Goal: Task Accomplishment & Management: Complete application form

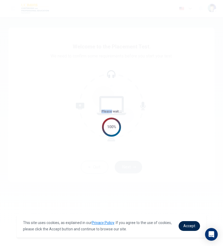
click at [113, 76] on div "Please wait... 100%" at bounding box center [111, 123] width 223 height 246
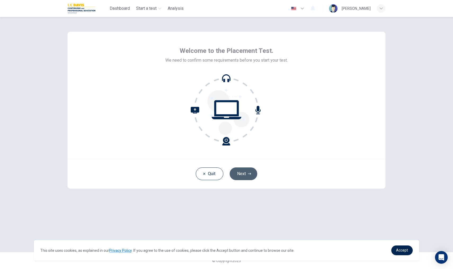
click at [223, 175] on icon "button" at bounding box center [249, 173] width 3 height 3
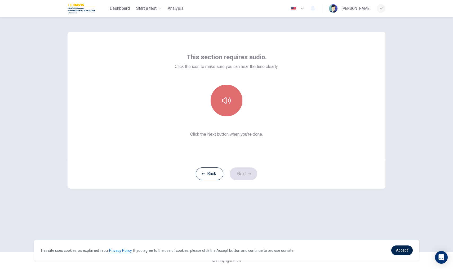
click at [223, 109] on button "button" at bounding box center [226, 101] width 32 height 32
click at [223, 172] on button "Next" at bounding box center [243, 174] width 28 height 13
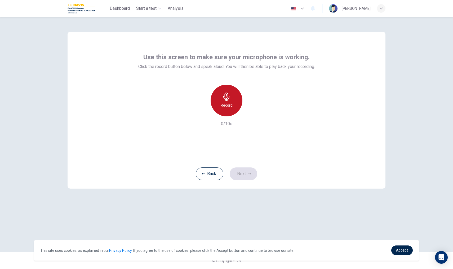
click at [223, 104] on h6 "Record" at bounding box center [226, 105] width 12 height 6
click at [223, 113] on icon "button" at bounding box center [251, 112] width 2 height 3
click at [223, 171] on button "Next" at bounding box center [243, 174] width 28 height 13
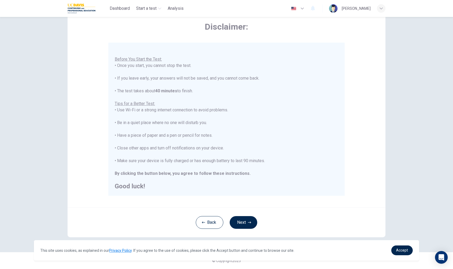
scroll to position [25, 0]
click at [223, 225] on button "Next" at bounding box center [243, 222] width 28 height 13
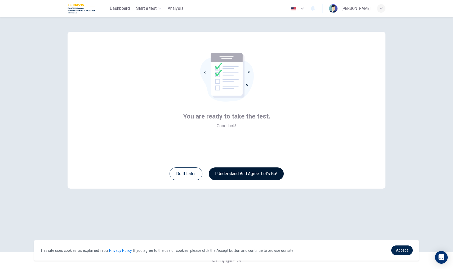
click at [223, 177] on button "I understand and agree. Let’s go!" at bounding box center [246, 174] width 75 height 13
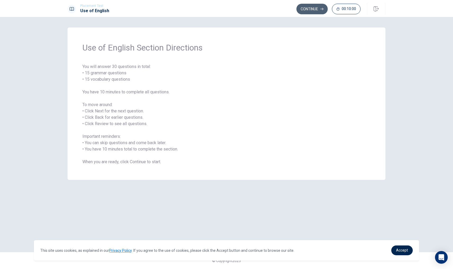
click at [223, 10] on button "Continue" at bounding box center [311, 9] width 31 height 11
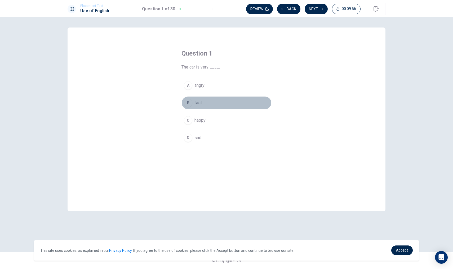
click at [187, 103] on div "B" at bounding box center [188, 103] width 8 height 8
click at [223, 101] on button "B fast" at bounding box center [226, 102] width 90 height 13
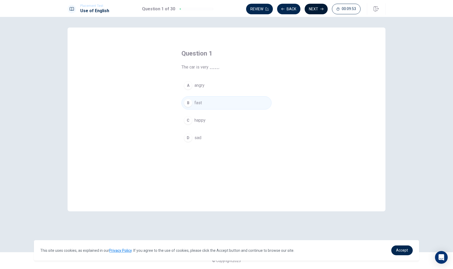
click at [223, 7] on button "Next" at bounding box center [315, 9] width 23 height 11
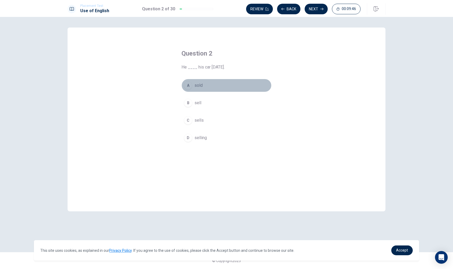
click at [198, 86] on span "sold" at bounding box center [198, 85] width 8 height 6
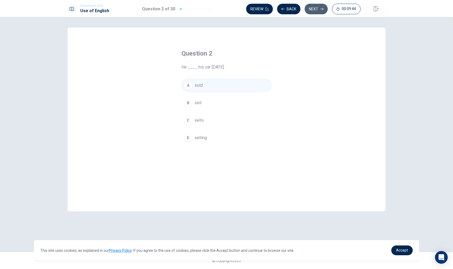
click at [223, 11] on button "Next" at bounding box center [315, 9] width 23 height 11
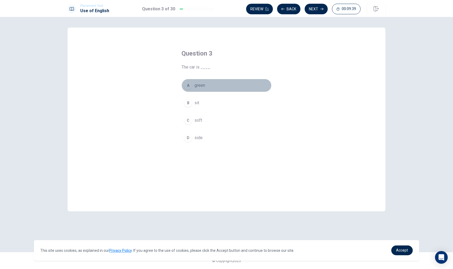
click at [203, 87] on span "green" at bounding box center [199, 85] width 11 height 6
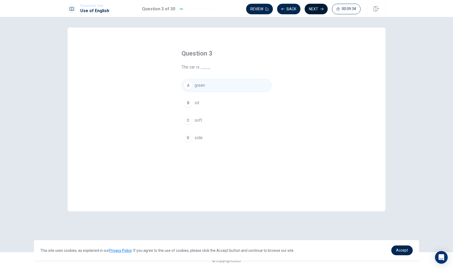
click at [223, 9] on button "Next" at bounding box center [315, 9] width 23 height 11
click at [199, 104] on span "tall" at bounding box center [197, 103] width 6 height 6
click at [223, 10] on button "Next" at bounding box center [315, 9] width 23 height 11
click at [204, 138] on button "D take" at bounding box center [226, 137] width 90 height 13
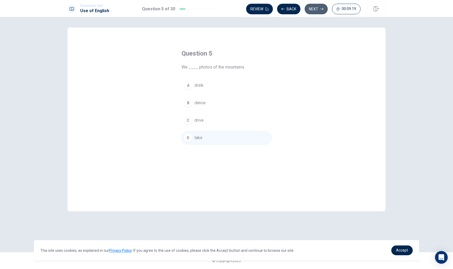
click at [223, 13] on button "Next" at bounding box center [315, 9] width 23 height 11
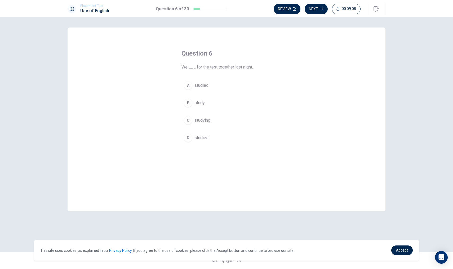
click at [197, 87] on span "studied" at bounding box center [201, 85] width 14 height 6
click at [223, 10] on icon "button" at bounding box center [321, 8] width 3 height 3
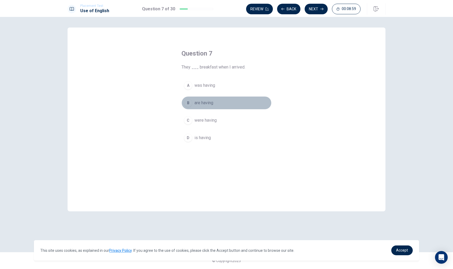
click at [187, 102] on div "B" at bounding box center [188, 103] width 8 height 8
click at [211, 123] on span "were having" at bounding box center [205, 120] width 22 height 6
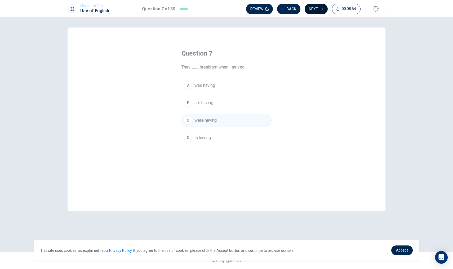
click at [223, 10] on button "Next" at bounding box center [315, 9] width 23 height 11
click at [220, 123] on button "C was listening" at bounding box center [226, 120] width 90 height 13
click at [223, 9] on button "Next" at bounding box center [315, 9] width 23 height 11
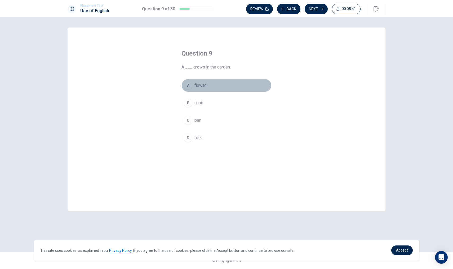
click at [208, 88] on button "A flower" at bounding box center [226, 85] width 90 height 13
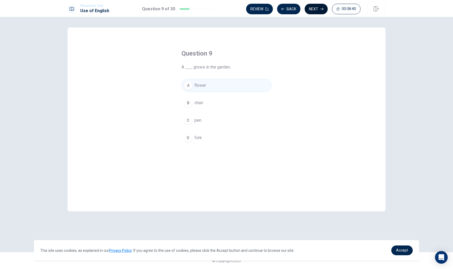
click at [223, 9] on button "Next" at bounding box center [315, 9] width 23 height 11
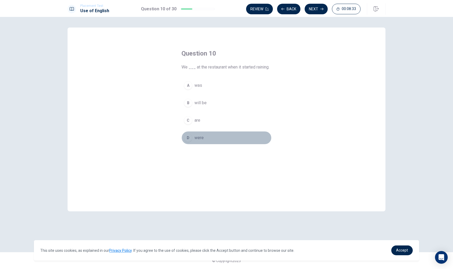
click at [199, 136] on span "were" at bounding box center [198, 138] width 9 height 6
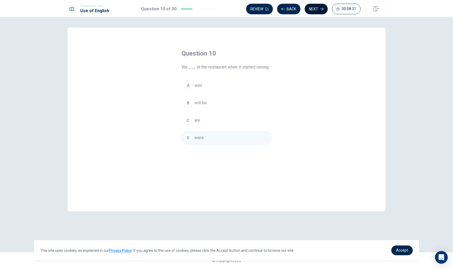
click at [223, 9] on button "Next" at bounding box center [315, 9] width 23 height 11
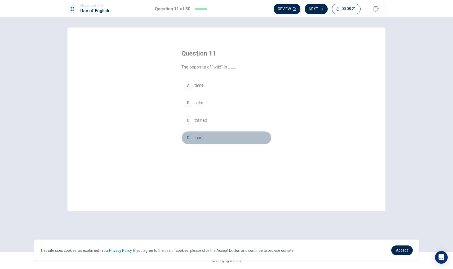
click at [201, 139] on span "loud" at bounding box center [198, 138] width 8 height 6
click at [200, 106] on span "calm" at bounding box center [198, 103] width 9 height 6
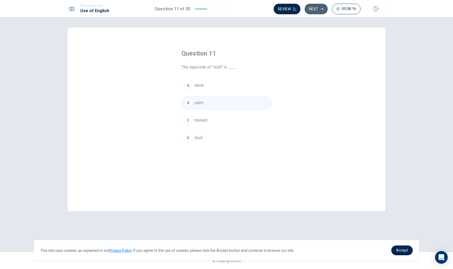
click at [223, 9] on icon "button" at bounding box center [321, 9] width 3 height 2
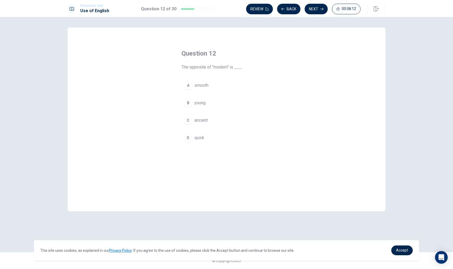
click at [206, 123] on span "ancient" at bounding box center [200, 120] width 13 height 6
click at [223, 10] on button "Next" at bounding box center [315, 9] width 23 height 11
click at [194, 89] on button "A on" at bounding box center [226, 85] width 90 height 13
click at [223, 10] on button "Next" at bounding box center [315, 9] width 23 height 11
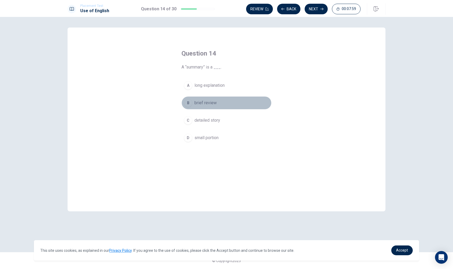
click at [209, 102] on span "brief review" at bounding box center [205, 103] width 22 height 6
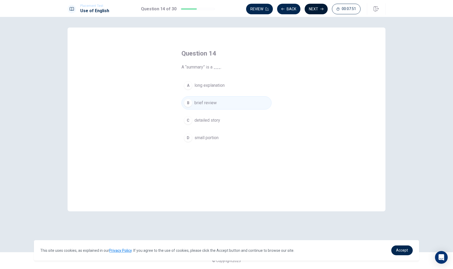
click at [223, 12] on button "Next" at bounding box center [315, 9] width 23 height 11
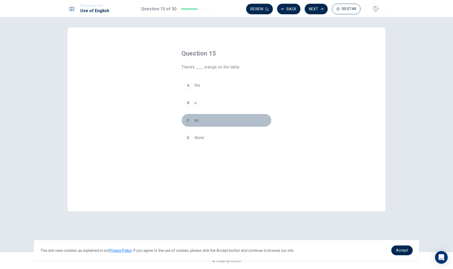
click at [197, 120] on span "an" at bounding box center [196, 120] width 4 height 6
click at [223, 10] on icon "button" at bounding box center [321, 8] width 3 height 3
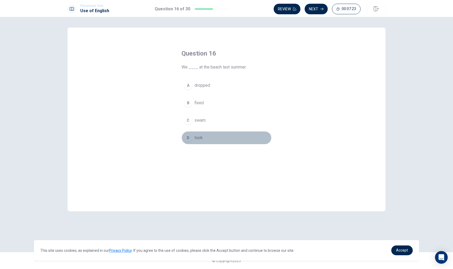
click at [193, 139] on button "D took" at bounding box center [226, 137] width 90 height 13
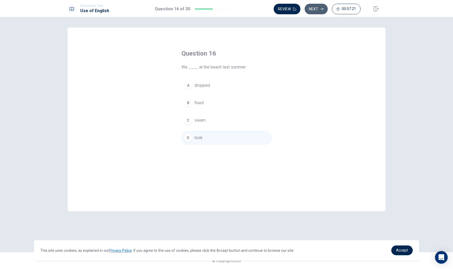
click at [223, 8] on button "Next" at bounding box center [315, 9] width 23 height 11
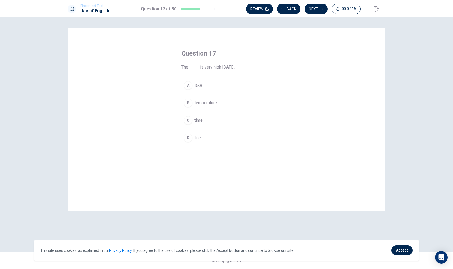
click at [203, 103] on span "temperature" at bounding box center [205, 103] width 22 height 6
click at [223, 9] on button "Next" at bounding box center [315, 9] width 23 height 11
click at [210, 119] on span "generous" at bounding box center [202, 120] width 17 height 6
click at [223, 7] on button "Next" at bounding box center [315, 9] width 23 height 11
click at [209, 128] on span "intuition" at bounding box center [201, 127] width 15 height 6
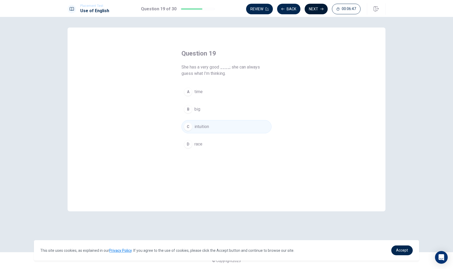
click at [223, 10] on button "Next" at bounding box center [315, 9] width 23 height 11
click at [203, 144] on button "D had" at bounding box center [226, 137] width 90 height 13
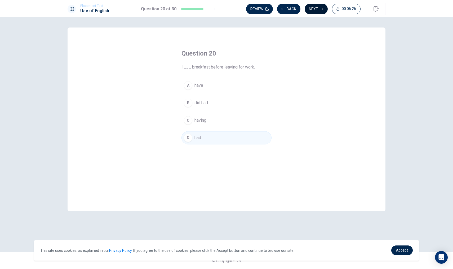
click at [223, 9] on button "Next" at bounding box center [315, 9] width 23 height 11
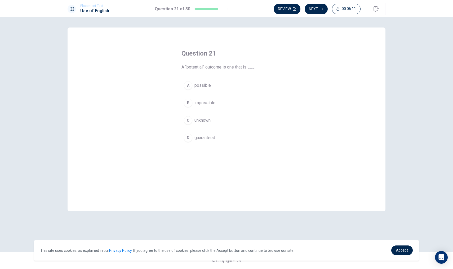
click at [201, 86] on span "possible" at bounding box center [202, 85] width 16 height 6
click at [223, 7] on button "Next" at bounding box center [315, 9] width 23 height 11
click at [202, 139] on span "sent" at bounding box center [198, 138] width 8 height 6
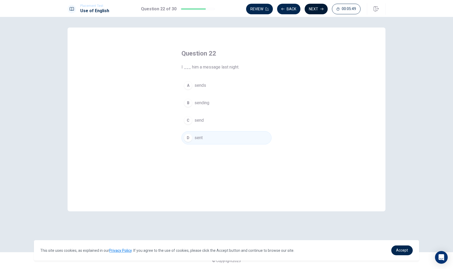
click at [223, 11] on button "Next" at bounding box center [315, 9] width 23 height 11
click at [203, 122] on button "C true" at bounding box center [226, 120] width 90 height 13
click at [223, 12] on button "Next" at bounding box center [315, 9] width 23 height 11
click at [209, 138] on span "is sending" at bounding box center [203, 138] width 19 height 6
click at [192, 89] on button "A sent" at bounding box center [226, 85] width 90 height 13
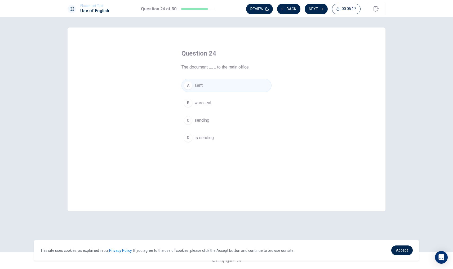
click at [223, 103] on button "B was sent" at bounding box center [226, 102] width 90 height 13
click at [223, 10] on button "Next" at bounding box center [315, 9] width 23 height 11
click at [197, 103] on span "Have" at bounding box center [199, 103] width 10 height 6
click at [223, 10] on icon "button" at bounding box center [321, 8] width 3 height 3
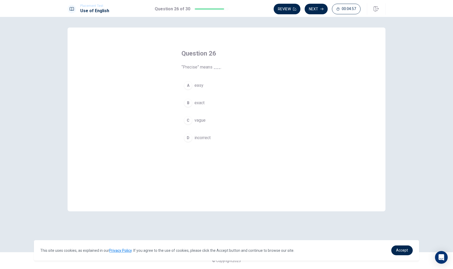
click at [192, 102] on button "B exact" at bounding box center [226, 102] width 90 height 13
click at [223, 9] on button "Next" at bounding box center [315, 9] width 23 height 11
click at [205, 105] on span "Sparse" at bounding box center [200, 103] width 13 height 6
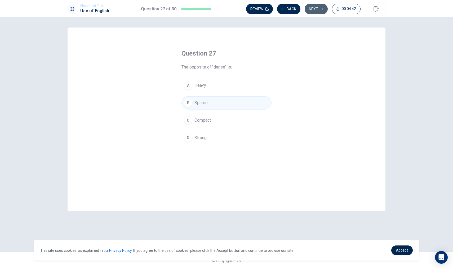
click at [223, 8] on icon "button" at bounding box center [321, 8] width 3 height 3
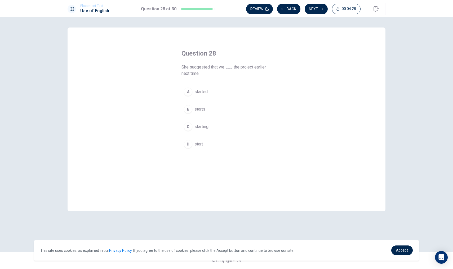
click at [206, 145] on button "D start" at bounding box center [226, 144] width 90 height 13
click at [223, 11] on button "Next" at bounding box center [315, 9] width 23 height 11
click at [202, 123] on span "definite" at bounding box center [201, 120] width 14 height 6
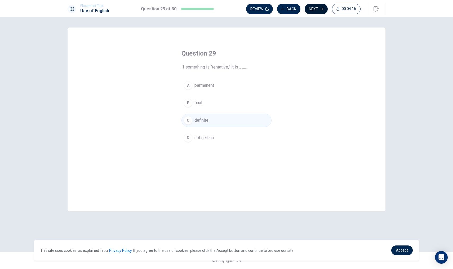
click at [223, 12] on button "Next" at bounding box center [315, 9] width 23 height 11
click at [201, 84] on span "avoid" at bounding box center [199, 85] width 10 height 6
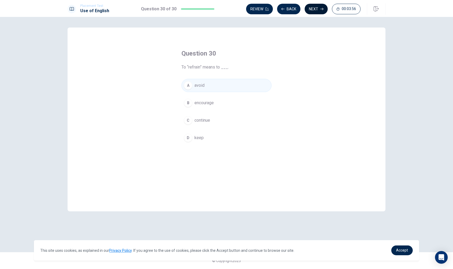
click at [223, 12] on button "Next" at bounding box center [315, 9] width 23 height 11
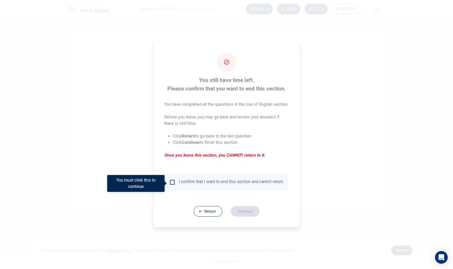
click at [170, 184] on input "You must click this to continue" at bounding box center [172, 182] width 6 height 6
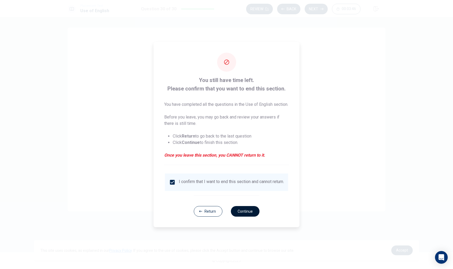
click at [223, 217] on button "Continue" at bounding box center [245, 211] width 29 height 11
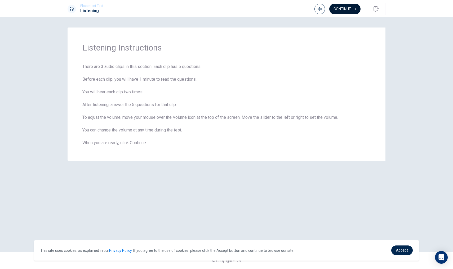
click at [223, 10] on button "Continue" at bounding box center [344, 9] width 31 height 11
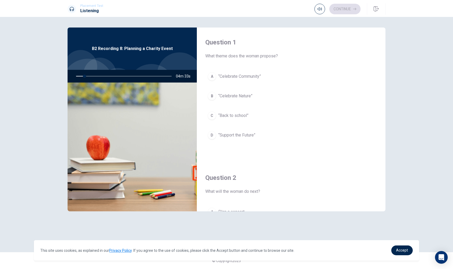
click at [100, 78] on div at bounding box center [123, 76] width 106 height 13
click at [128, 74] on div at bounding box center [123, 76] width 106 height 13
drag, startPoint x: 89, startPoint y: 76, endPoint x: 71, endPoint y: 77, distance: 18.0
click at [71, 77] on div at bounding box center [123, 76] width 106 height 13
click at [90, 76] on div at bounding box center [123, 76] width 106 height 13
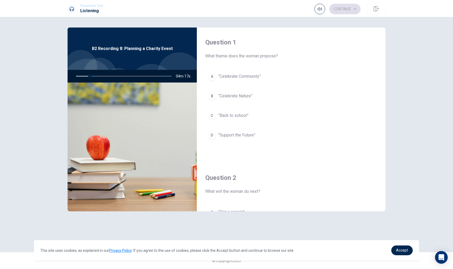
click at [95, 76] on div at bounding box center [123, 76] width 106 height 13
click at [223, 56] on span "What theme does the woman propose?" at bounding box center [291, 56] width 172 height 6
click at [223, 8] on icon "button" at bounding box center [319, 9] width 4 height 4
click at [223, 73] on button "A “Celebrate Community”" at bounding box center [291, 76] width 172 height 13
click at [223, 93] on button "B “Celebrate Nature”" at bounding box center [291, 95] width 172 height 13
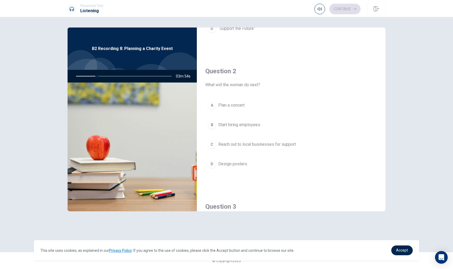
scroll to position [111, 0]
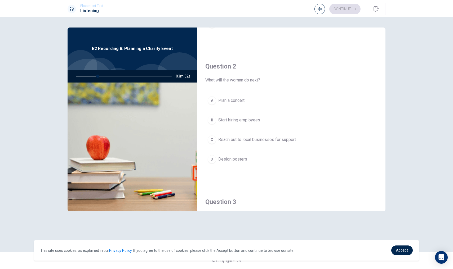
click at [116, 78] on div at bounding box center [123, 76] width 106 height 13
drag, startPoint x: 97, startPoint y: 77, endPoint x: 76, endPoint y: 77, distance: 21.2
click at [76, 77] on div at bounding box center [123, 76] width 106 height 13
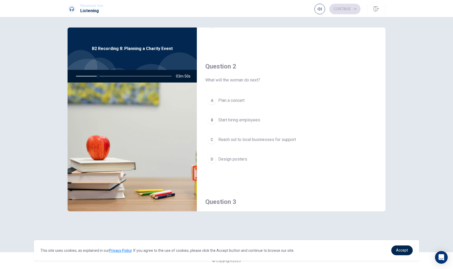
click at [76, 77] on div at bounding box center [123, 76] width 106 height 13
click at [79, 77] on div at bounding box center [123, 76] width 106 height 13
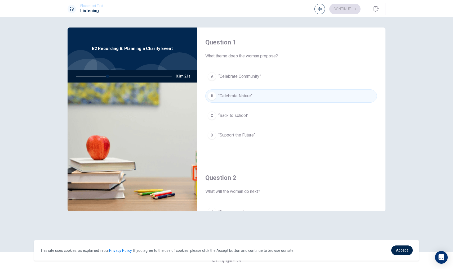
scroll to position [0, 0]
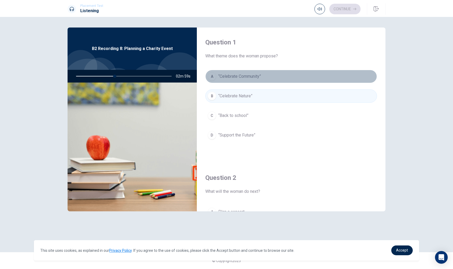
click at [223, 82] on button "A “Celebrate Community”" at bounding box center [291, 76] width 172 height 13
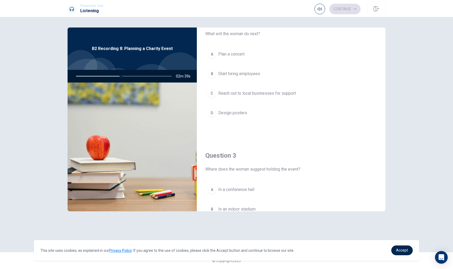
scroll to position [156, 0]
click at [223, 94] on span "Reach out to local businesses for support" at bounding box center [257, 95] width 78 height 6
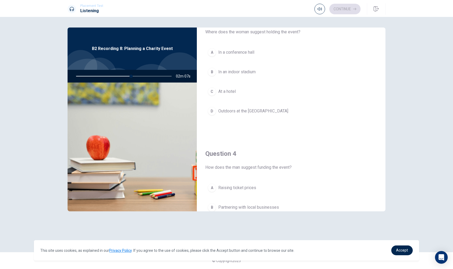
scroll to position [296, 0]
click at [223, 72] on span "In an indoor stadium" at bounding box center [236, 71] width 37 height 6
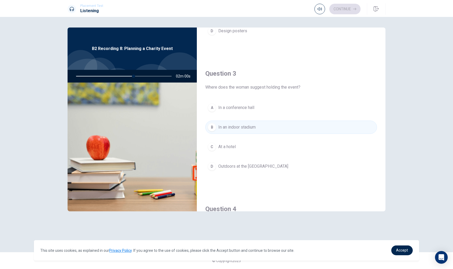
scroll to position [239, 0]
click at [223, 106] on button "A In a conference hall" at bounding box center [291, 108] width 172 height 13
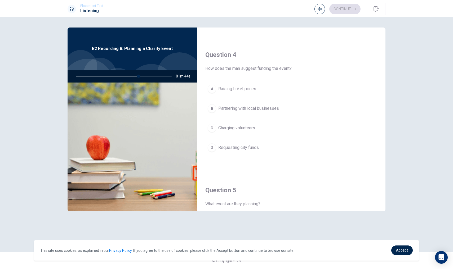
scroll to position [395, 0]
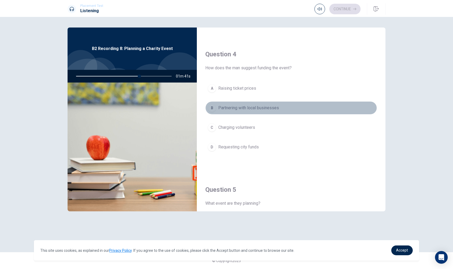
click at [223, 106] on span "Partnering with local businesses" at bounding box center [248, 108] width 61 height 6
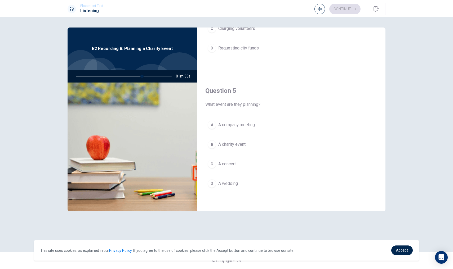
scroll to position [494, 0]
click at [223, 145] on button "B A charity event" at bounding box center [291, 144] width 172 height 13
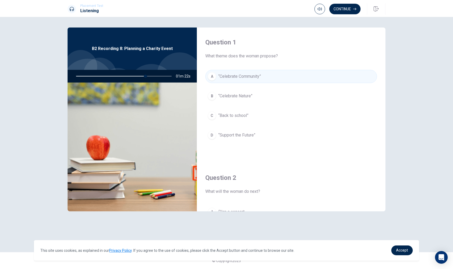
scroll to position [0, 0]
click at [223, 103] on div "A “Celebrate Community” B “Celebrate Nature” C “Back to school” D “Support the …" at bounding box center [291, 111] width 172 height 83
click at [223, 97] on button "B “Celebrate Nature”" at bounding box center [291, 95] width 172 height 13
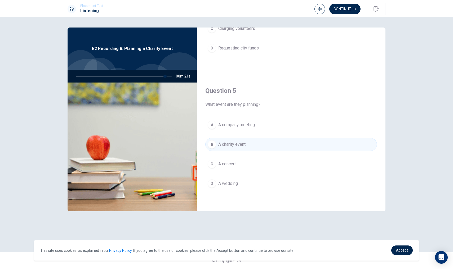
scroll to position [494, 0]
click at [223, 12] on button "Continue" at bounding box center [344, 9] width 31 height 11
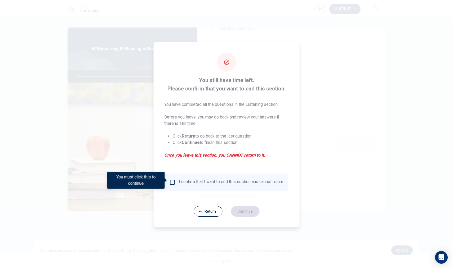
click at [170, 179] on input "You must click this to continue" at bounding box center [172, 182] width 6 height 6
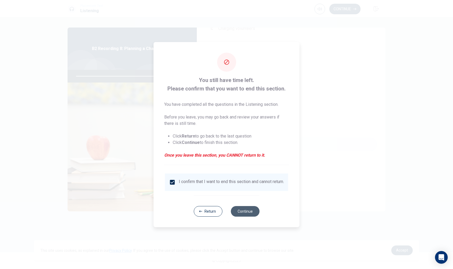
click at [223, 213] on button "Continue" at bounding box center [245, 211] width 29 height 11
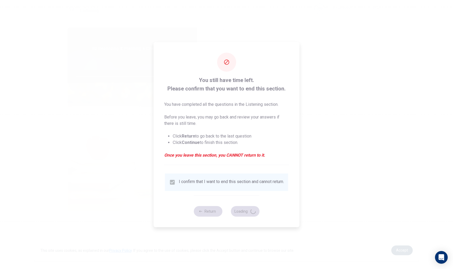
type input "97"
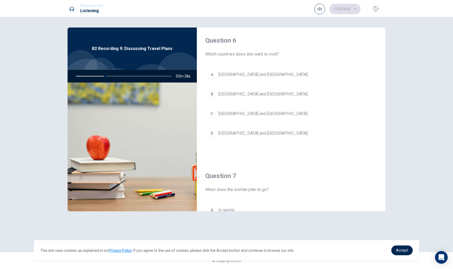
scroll to position [2, 0]
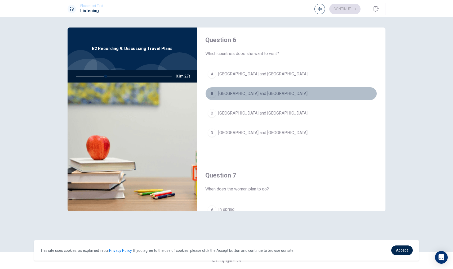
click at [223, 96] on button "B [GEOGRAPHIC_DATA] and [GEOGRAPHIC_DATA]" at bounding box center [291, 93] width 172 height 13
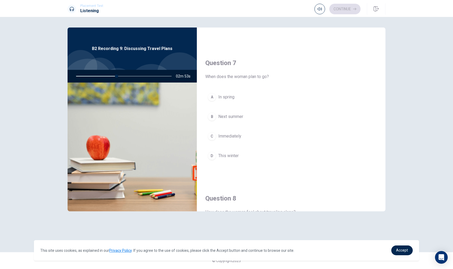
scroll to position [98, 0]
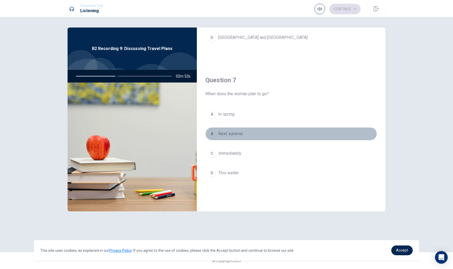
click at [223, 132] on span "Next summer" at bounding box center [230, 134] width 25 height 6
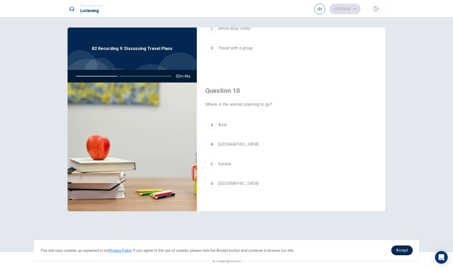
scroll to position [494, 0]
click at [223, 169] on button "C Europe" at bounding box center [291, 163] width 172 height 13
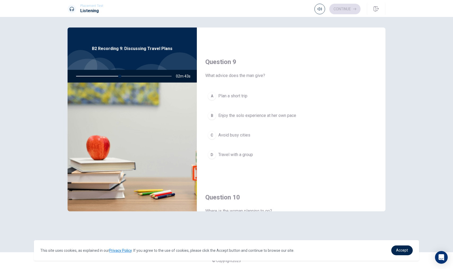
scroll to position [376, 0]
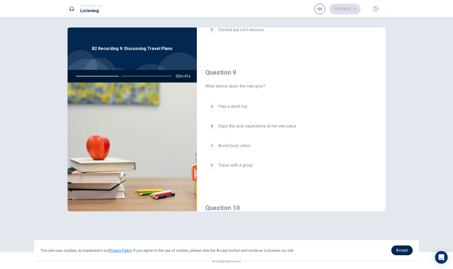
click at [223, 125] on span "Enjoy the solo experience at her own pace" at bounding box center [257, 126] width 78 height 6
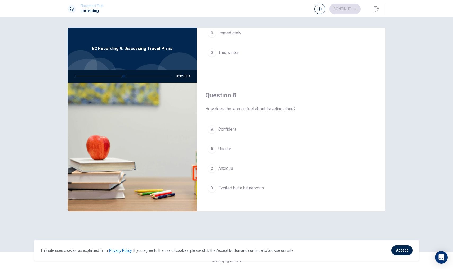
scroll to position [217, 0]
click at [223, 192] on span "Excited but a bit nervous" at bounding box center [241, 189] width 46 height 6
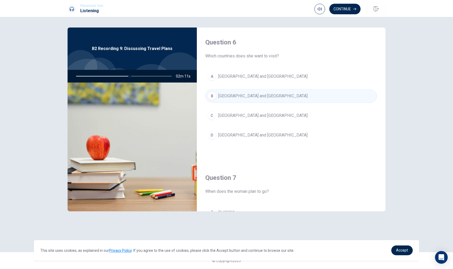
scroll to position [0, 0]
click at [223, 9] on button "Continue" at bounding box center [344, 9] width 31 height 11
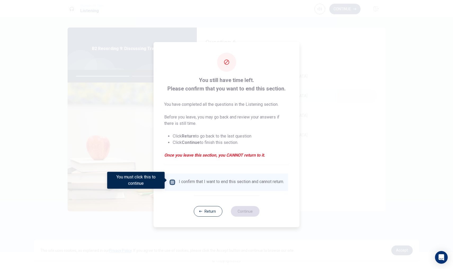
click at [170, 180] on input "You must click this to continue" at bounding box center [172, 182] width 6 height 6
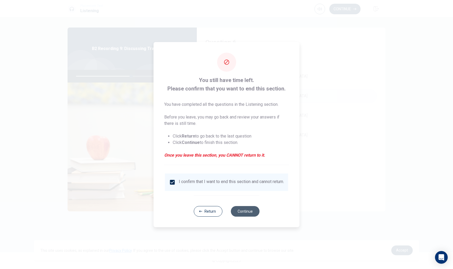
click at [223, 214] on button "Continue" at bounding box center [245, 211] width 29 height 11
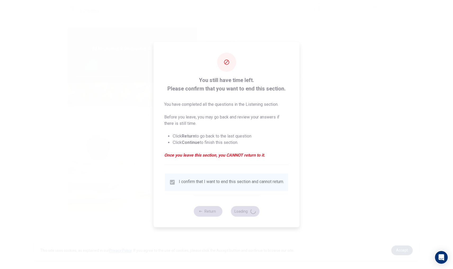
type input "58"
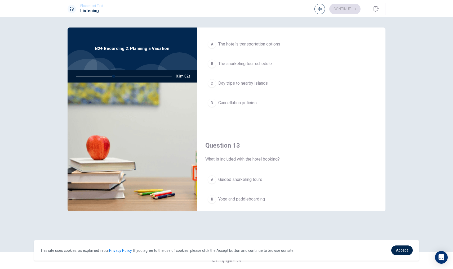
scroll to position [169, 0]
click at [223, 84] on span "Day trips to nearby islands" at bounding box center [242, 82] width 49 height 6
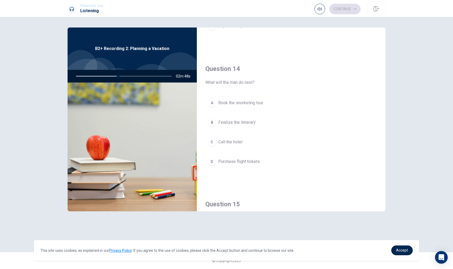
scroll to position [405, 0]
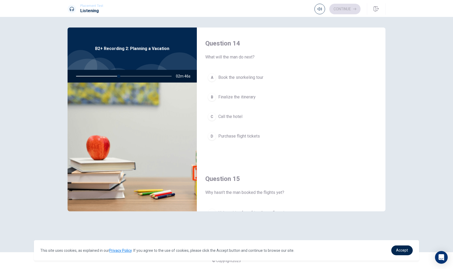
click at [223, 116] on button "C Call the hotel" at bounding box center [291, 116] width 172 height 13
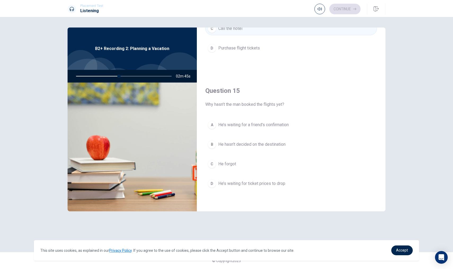
scroll to position [494, 0]
click at [223, 181] on span "He’s waiting for ticket prices to drop" at bounding box center [251, 184] width 67 height 6
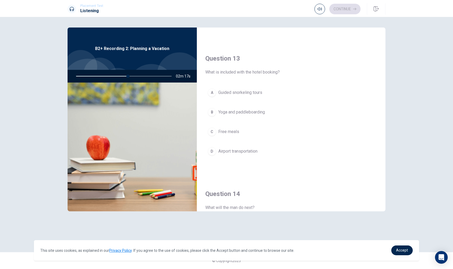
scroll to position [247, 0]
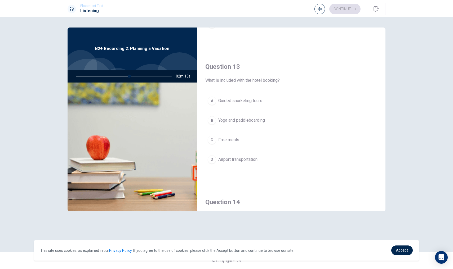
click at [223, 116] on button "B Yoga and paddleboarding" at bounding box center [291, 120] width 172 height 13
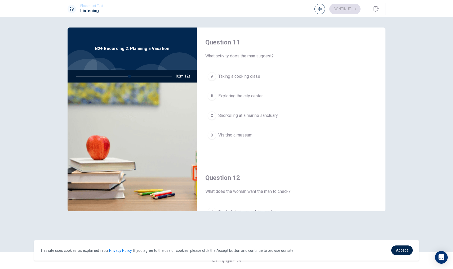
scroll to position [0, 0]
click at [223, 112] on button "C Snorkeling at a marine sanctuary" at bounding box center [291, 115] width 172 height 13
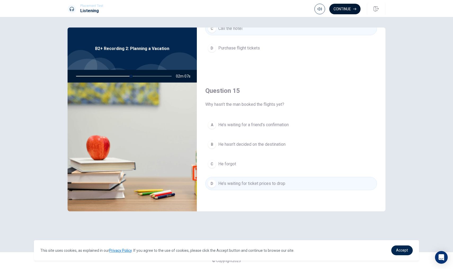
scroll to position [494, 0]
click at [223, 10] on button "Continue" at bounding box center [344, 9] width 31 height 11
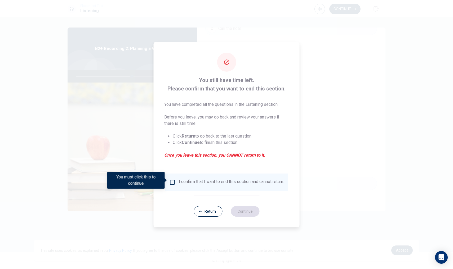
click at [173, 182] on input "You must click this to continue" at bounding box center [172, 182] width 6 height 6
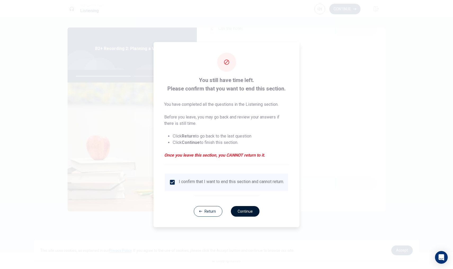
click at [223, 214] on button "Continue" at bounding box center [245, 211] width 29 height 11
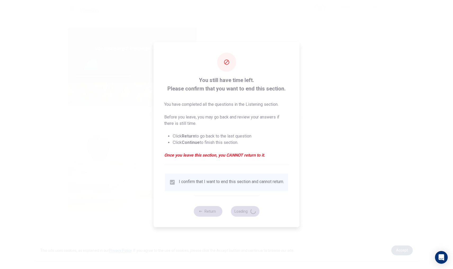
type input "59"
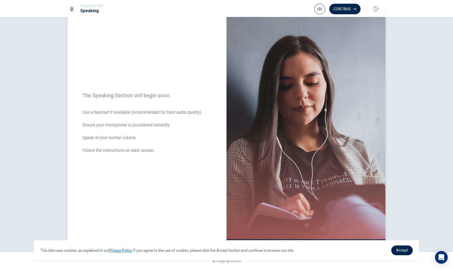
scroll to position [17, 0]
click at [223, 8] on button "Continue" at bounding box center [344, 9] width 31 height 11
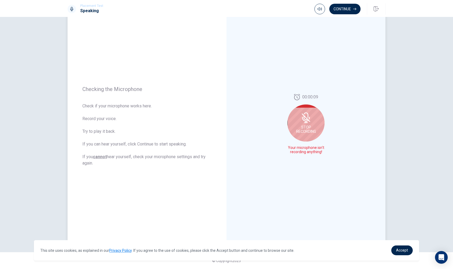
click at [223, 128] on span "Stop Recording" at bounding box center [306, 129] width 20 height 8
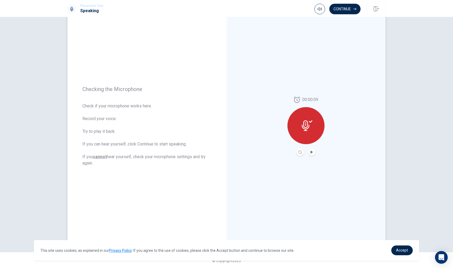
click at [223, 133] on div at bounding box center [305, 125] width 37 height 37
click at [223, 154] on button "Play Audio" at bounding box center [311, 151] width 7 height 7
click at [223, 154] on button "Pause Audio" at bounding box center [311, 151] width 7 height 7
click at [223, 125] on icon at bounding box center [305, 125] width 8 height 11
click at [223, 151] on button "Record Again" at bounding box center [299, 151] width 7 height 7
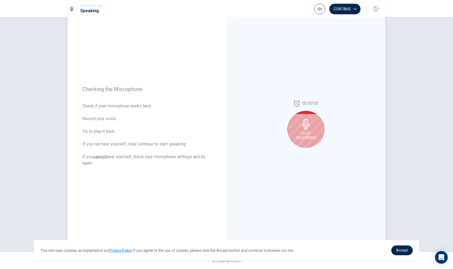
click at [223, 141] on div "Stop Recording" at bounding box center [305, 129] width 37 height 37
click at [223, 153] on icon "Play Audio" at bounding box center [311, 152] width 2 height 3
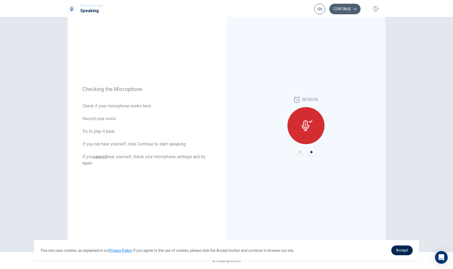
click at [223, 9] on button "Continue" at bounding box center [344, 9] width 31 height 11
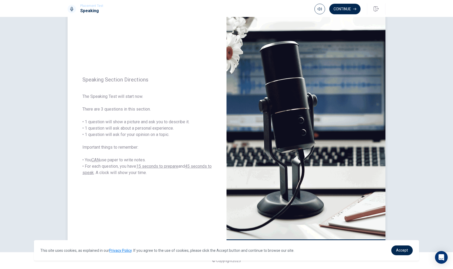
scroll to position [0, 0]
click at [223, 7] on button "Continue" at bounding box center [344, 9] width 31 height 11
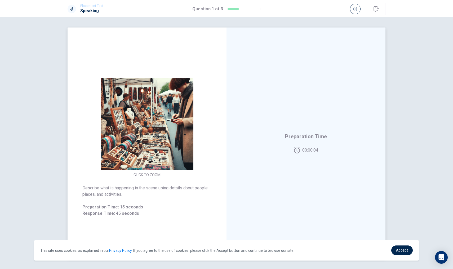
click at [190, 138] on img at bounding box center [147, 124] width 102 height 92
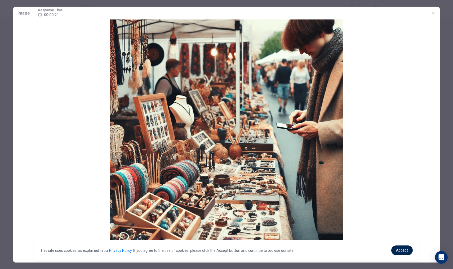
click at [223, 123] on img at bounding box center [226, 135] width 426 height 233
click at [223, 126] on img at bounding box center [226, 135] width 426 height 233
click at [25, 13] on span "Image" at bounding box center [23, 13] width 12 height 6
click at [54, 11] on span "00:00:18" at bounding box center [51, 14] width 15 height 6
click at [223, 13] on icon "button" at bounding box center [433, 13] width 4 height 4
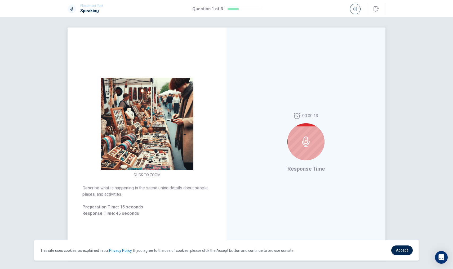
click at [223, 139] on div at bounding box center [305, 141] width 37 height 37
click at [223, 143] on icon at bounding box center [306, 142] width 8 height 11
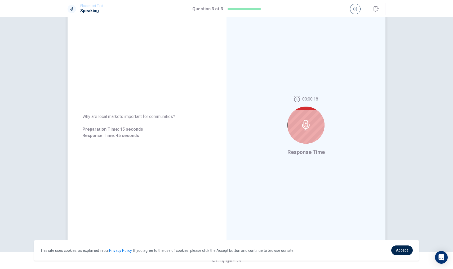
scroll to position [17, 0]
click at [223, 125] on icon at bounding box center [306, 125] width 8 height 11
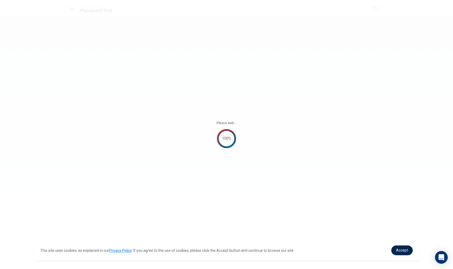
scroll to position [0, 0]
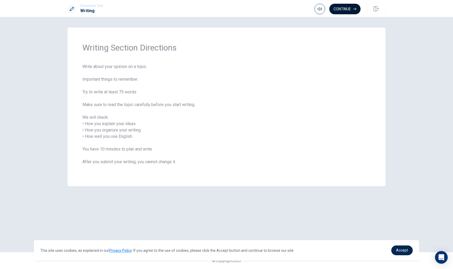
click at [223, 9] on button "Continue" at bounding box center [344, 9] width 31 height 11
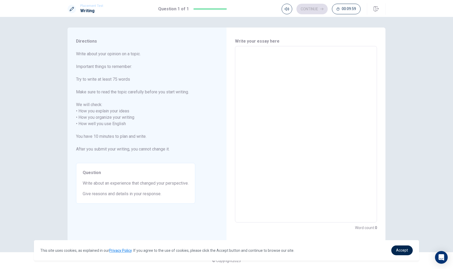
click at [223, 71] on textarea at bounding box center [305, 135] width 134 height 168
type textarea "i"
type textarea "x"
type textarea "i"
type textarea "x"
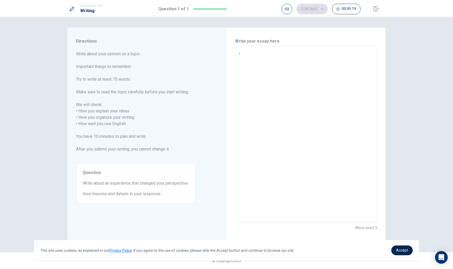
type textarea "i"
type textarea "x"
type textarea "I"
type textarea "x"
type textarea "I"
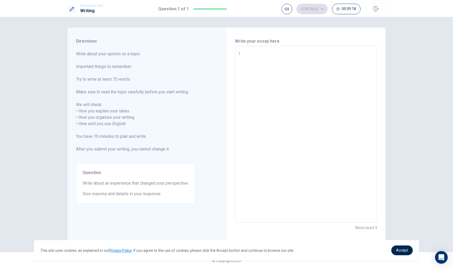
type textarea "x"
type textarea "I t"
type textarea "x"
type textarea "I th"
type textarea "x"
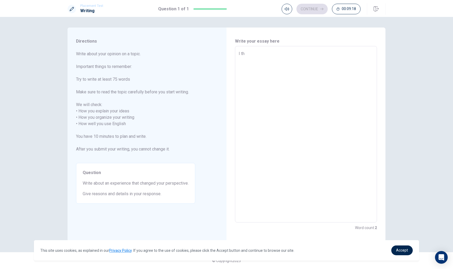
type textarea "I thi"
type textarea "x"
type textarea "I thin"
type textarea "x"
type textarea "I think"
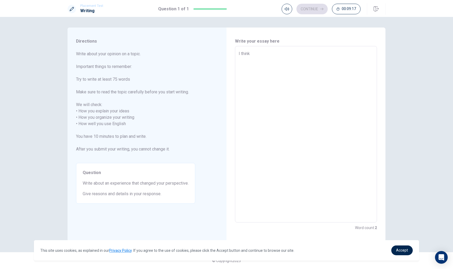
type textarea "x"
type textarea "I think"
type textarea "x"
type textarea "I think t"
type textarea "x"
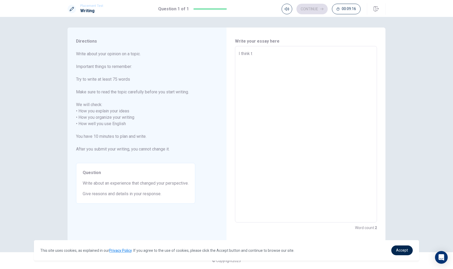
type textarea "I think th"
type textarea "x"
type textarea "I think tha"
type textarea "x"
type textarea "I think that"
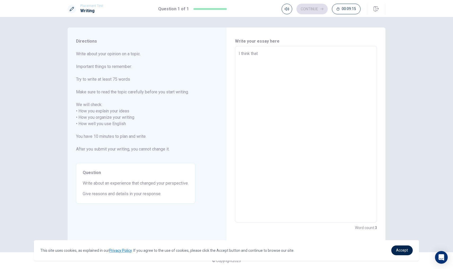
type textarea "x"
type textarea "I think that"
type textarea "x"
type textarea "I think that i"
type textarea "x"
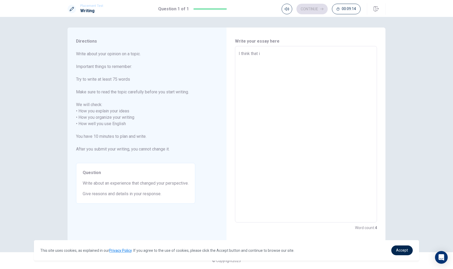
type textarea "I think that"
type textarea "x"
type textarea "I think that a"
type textarea "x"
type textarea "I think that al"
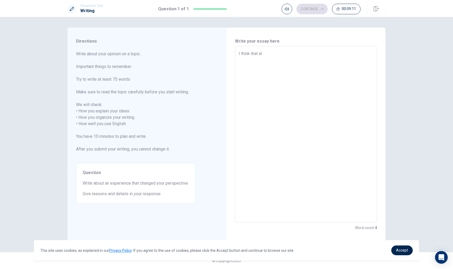
type textarea "x"
type textarea "I think that a"
type textarea "x"
type textarea "I think that am"
type textarea "x"
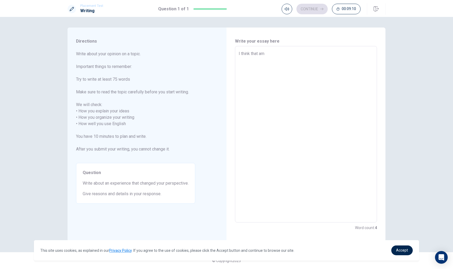
type textarea "I think that amo"
type textarea "x"
type textarea "I think that [PERSON_NAME]"
type textarea "x"
type textarea "I think that amost"
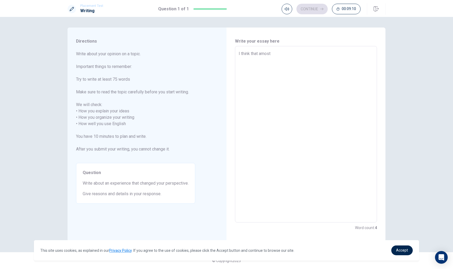
type textarea "x"
type textarea "I think that amost"
type textarea "x"
type textarea "I think that amost"
type textarea "x"
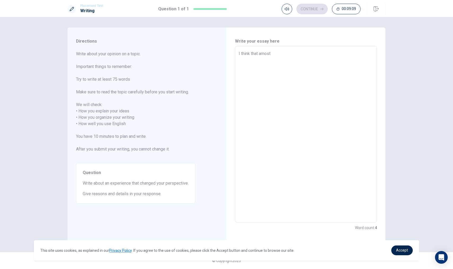
type textarea "I think that [PERSON_NAME]"
type textarea "x"
type textarea "I think that amo"
type textarea "x"
type textarea "I think that am"
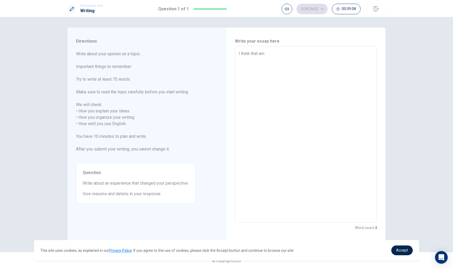
type textarea "x"
type textarea "I think that a"
type textarea "x"
type textarea "I think that"
type textarea "x"
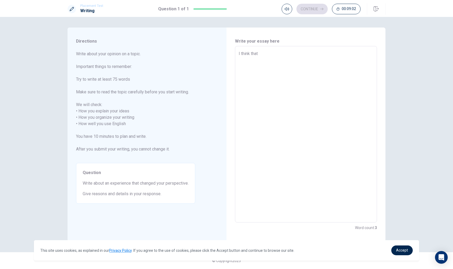
type textarea "I think that a"
type textarea "x"
type textarea "I think that al"
type textarea "x"
type textarea "I think that a"
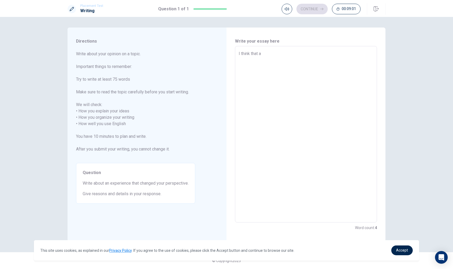
type textarea "x"
type textarea "I think that"
type textarea "x"
type textarea "I think that a"
type textarea "x"
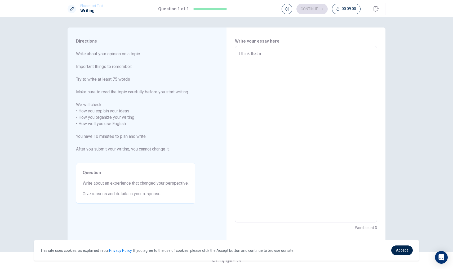
type textarea "I think that al"
type textarea "x"
type textarea "I think that alm"
type textarea "x"
type textarea "I think that almo"
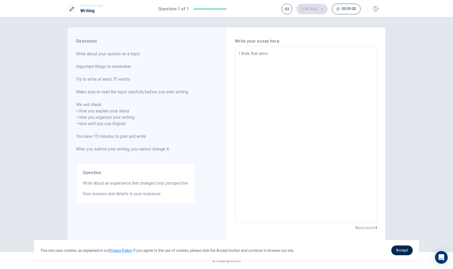
type textarea "x"
type textarea "I think that almos"
type textarea "x"
type textarea "I think that almost"
type textarea "x"
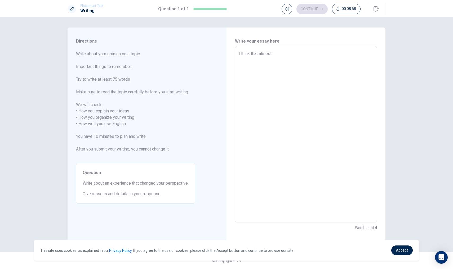
type textarea "I think that almost"
type textarea "x"
type textarea "I think that almost a"
type textarea "x"
type textarea "I think that almost am"
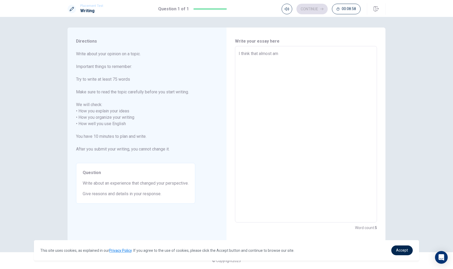
type textarea "x"
type textarea "I think that almost ame"
type textarea "x"
type textarea "I think that almost amer"
type textarea "x"
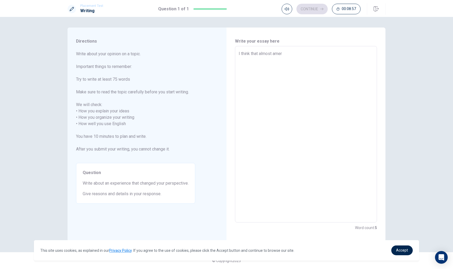
type textarea "I think that almost ameri"
type textarea "x"
type textarea "I think that almost americ"
type textarea "x"
type textarea "I think that almost america"
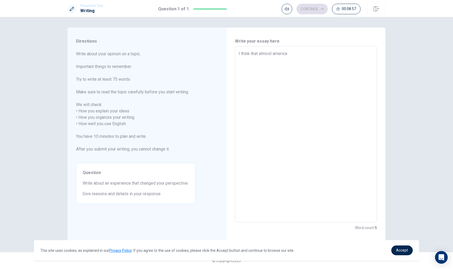
type textarea "x"
type textarea "I think that almost american"
type textarea "x"
type textarea "I think that almost america"
type textarea "x"
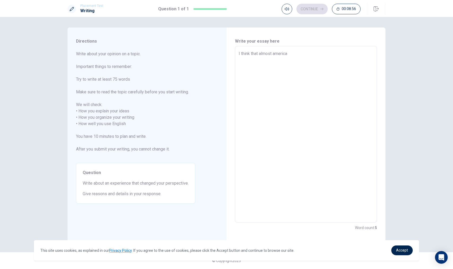
type textarea "I think that almost americ"
type textarea "x"
type textarea "I think that almost ameri"
type textarea "x"
type textarea "I think that almost amer"
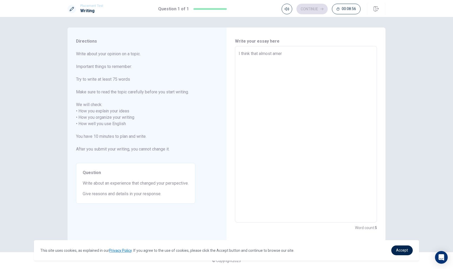
type textarea "x"
type textarea "I think that almost ame"
type textarea "x"
type textarea "I think that almost am"
type textarea "x"
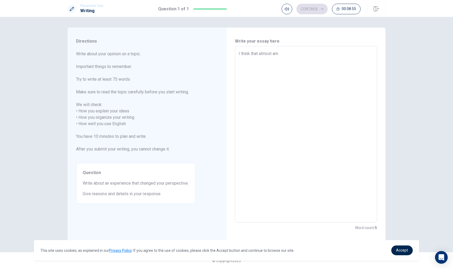
type textarea "I think that almost a"
type textarea "x"
type textarea "I think that almost"
type textarea "x"
type textarea "I think that almost p"
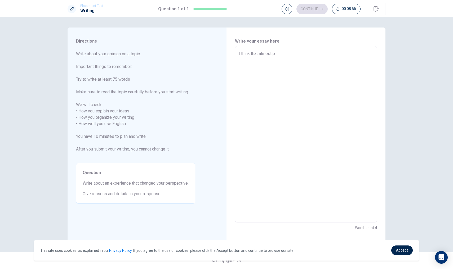
type textarea "x"
type textarea "I think that almost pe"
type textarea "x"
type textarea "I think that almost peo"
type textarea "x"
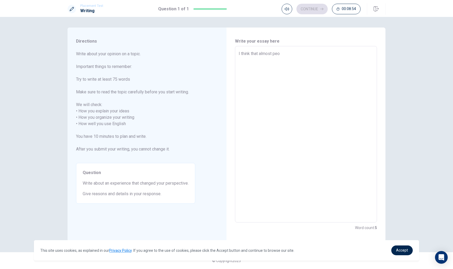
type textarea "I think that almost peop"
type textarea "x"
type textarea "I think that almost peopl"
type textarea "x"
type textarea "I think that almost people"
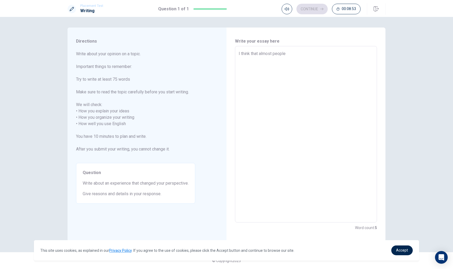
type textarea "x"
type textarea "I think that almost people"
type textarea "x"
type textarea "I think that almost people l"
type textarea "x"
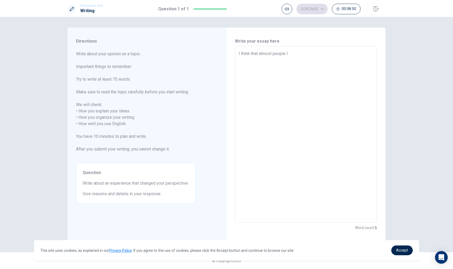
type textarea "I think that almost people li"
type textarea "x"
type textarea "I think that almost people liv"
type textarea "x"
type textarea "I think that almost people livi"
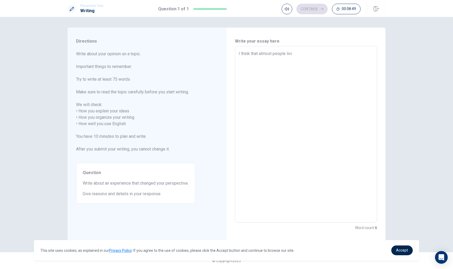
type textarea "x"
type textarea "I think that almost people livin"
type textarea "x"
type textarea "I think that almost people living"
type textarea "x"
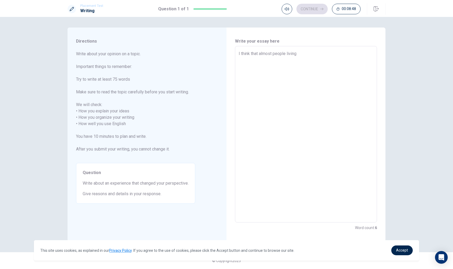
type textarea "I think that almost people living"
type textarea "x"
type textarea "I think that almost people living i"
type textarea "x"
type textarea "I think that almost people living in"
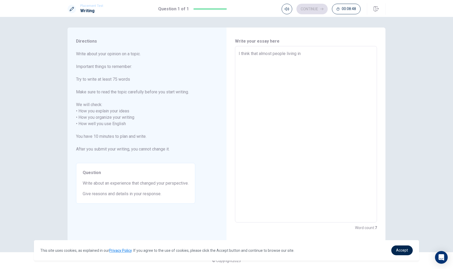
type textarea "x"
type textarea "I think that almost people living in"
type textarea "x"
type textarea "I think that almost people living in t"
type textarea "x"
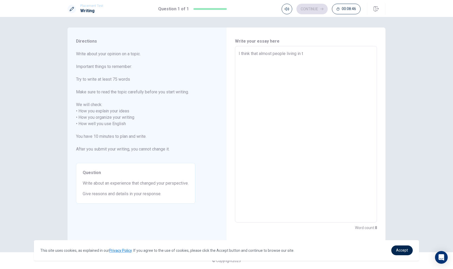
type textarea "I think that almost people living in th"
type textarea "x"
type textarea "I think that almost people living in the"
type textarea "x"
type textarea "I think that almost people living in the"
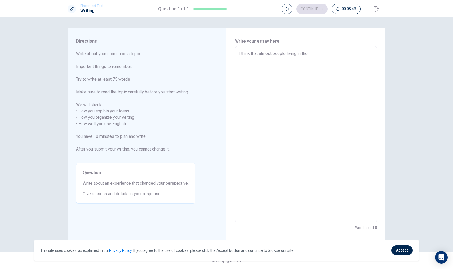
type textarea "x"
type textarea "I think that almost people living in the"
type textarea "x"
type textarea "I think that almost people living in th"
type textarea "x"
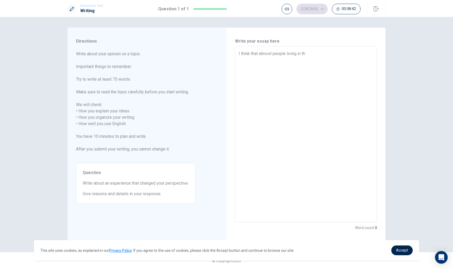
type textarea "I think that almost people living in t"
type textarea "x"
type textarea "I think that almost people living in"
type textarea "x"
type textarea "I think that almost people living in c"
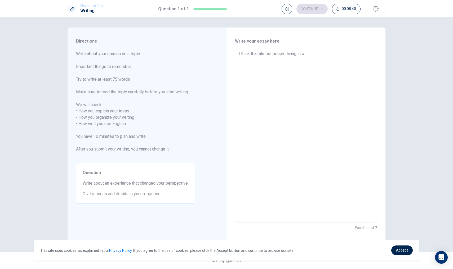
type textarea "x"
type textarea "I think that almost people living in ca"
type textarea "x"
type textarea "I think that almost people living in [GEOGRAPHIC_DATA]"
type textarea "x"
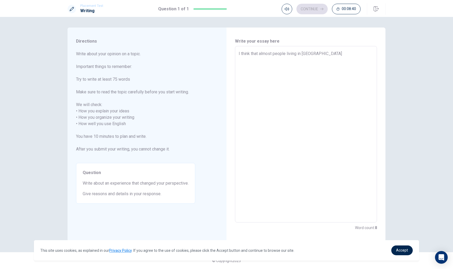
type textarea "I think that almost people living in [GEOGRAPHIC_DATA]"
type textarea "x"
type textarea "I think that almost people living in [GEOGRAPHIC_DATA]"
type textarea "x"
type textarea "I think that almost people living in [GEOGRAPHIC_DATA]"
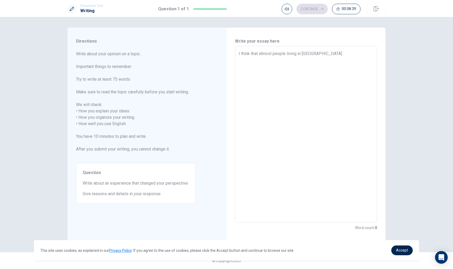
type textarea "x"
type textarea "I think that almost people living in [GEOGRAPHIC_DATA]"
type textarea "x"
type textarea "I think that almost people living in [GEOGRAPHIC_DATA]"
type textarea "x"
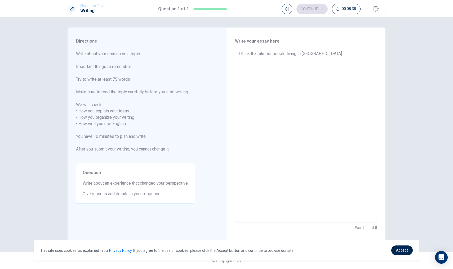
type textarea "I think that almost people living in [GEOGRAPHIC_DATA]"
type textarea "x"
type textarea "I think that almost people living in [US_STATE]"
type textarea "x"
type textarea "I think that almost people living in [US_STATE]"
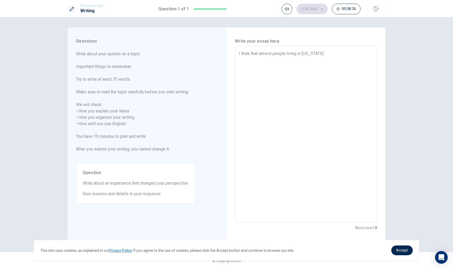
type textarea "x"
type textarea "I think that almost people living in [US_STATE] h"
type textarea "x"
type textarea "I think that almost people living in [US_STATE] ha"
type textarea "x"
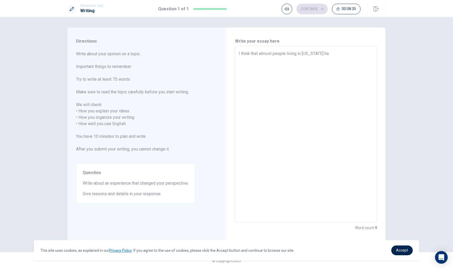
type textarea "I think that almost people living in [US_STATE][GEOGRAPHIC_DATA]"
type textarea "x"
type textarea "I think that almost people living in [US_STATE] have"
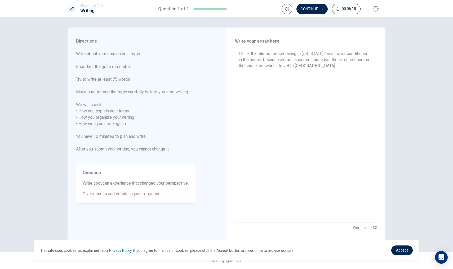
click at [223, 66] on textarea "I think that almost people living in [US_STATE] have the air conditioner in the…" at bounding box center [305, 135] width 134 height 168
click at [223, 68] on textarea "I think that almost people living in [US_STATE] have the air conditioner in the…" at bounding box center [305, 135] width 134 height 168
click at [223, 66] on textarea "I think that almost people living in [US_STATE] have the air conditioner in the…" at bounding box center [305, 135] width 134 height 168
click at [223, 67] on textarea "I think that almost people living in [US_STATE] have the air conditioner in the…" at bounding box center [305, 135] width 134 height 168
click at [223, 66] on textarea "I think that almost people living in [US_STATE] have the air conditioner in the…" at bounding box center [305, 135] width 134 height 168
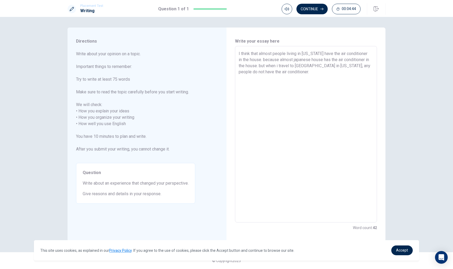
click at [223, 77] on textarea "I think that almost people living in [US_STATE] have the air conditioner in the…" at bounding box center [305, 135] width 134 height 168
click at [223, 74] on textarea "I think that almost people living in [US_STATE] have the air conditioner in the…" at bounding box center [305, 135] width 134 height 168
click at [223, 80] on textarea "I think that almost people living in [US_STATE] have the air conditioner in the…" at bounding box center [305, 135] width 134 height 168
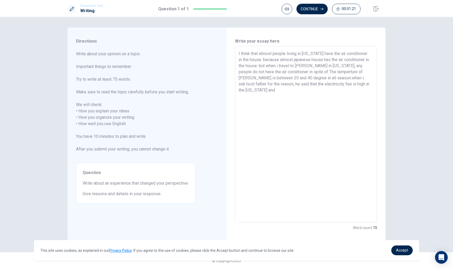
click at [223, 84] on textarea "I think that almost people living in [US_STATE] have the air conditioner in the…" at bounding box center [305, 135] width 134 height 168
paste textarea "t"
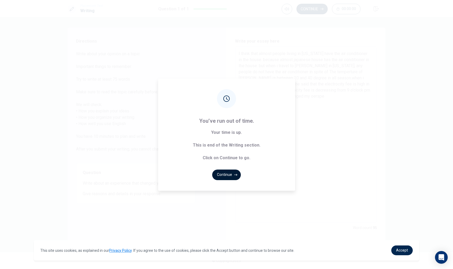
click at [223, 175] on icon "button" at bounding box center [235, 174] width 3 height 3
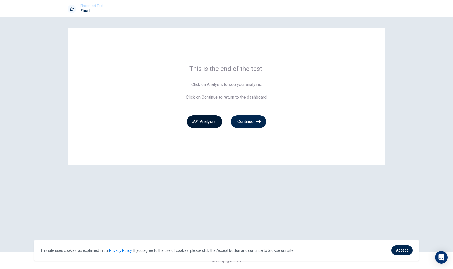
click at [193, 122] on icon "button" at bounding box center [194, 121] width 5 height 3
